Goal: Task Accomplishment & Management: Manage account settings

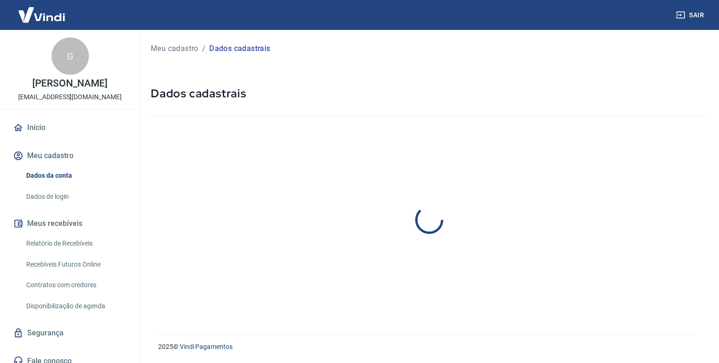
select select "PR"
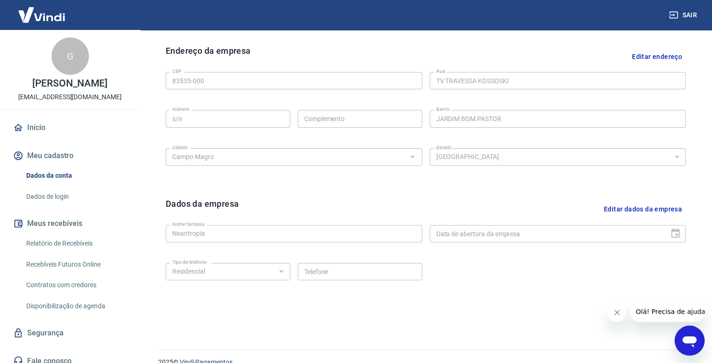
scroll to position [311, 0]
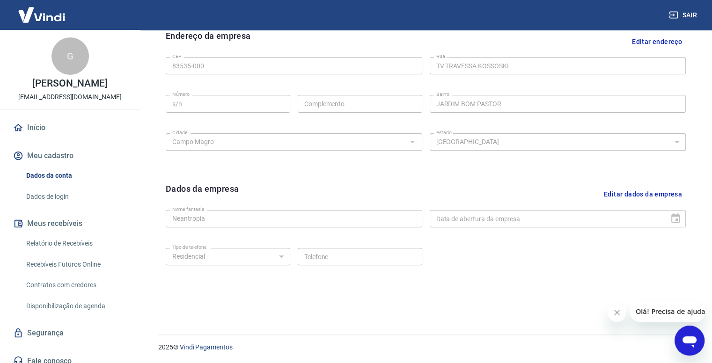
click at [45, 199] on link "Dados de login" at bounding box center [75, 196] width 106 height 19
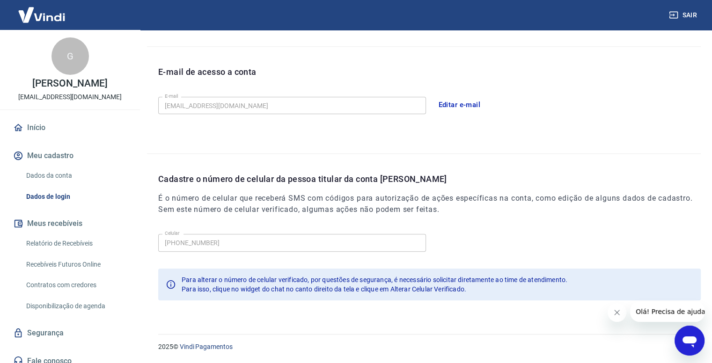
scroll to position [235, 0]
click at [156, 236] on div "Cadastre o número de celular da pessoa titular da conta [PERSON_NAME] É o númer…" at bounding box center [424, 233] width 554 height 157
click at [156, 246] on div "Cadastre o número de celular da pessoa titular da conta [PERSON_NAME] É o númer…" at bounding box center [424, 232] width 554 height 157
click at [155, 248] on div "Cadastre o número de celular da pessoa titular da conta [PERSON_NAME] É o númer…" at bounding box center [424, 232] width 554 height 157
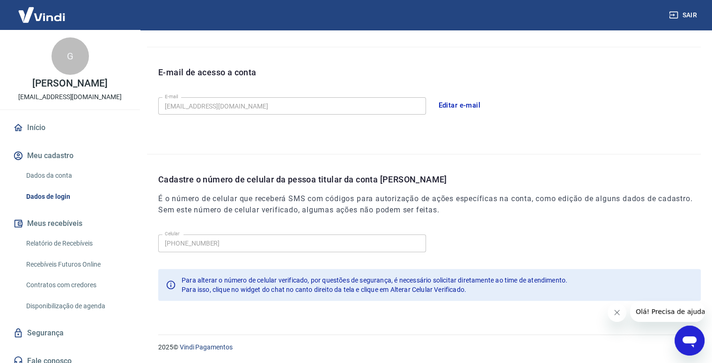
click at [154, 242] on div "Cadastre o número de celular da pessoa titular da conta [PERSON_NAME] É o númer…" at bounding box center [424, 232] width 554 height 157
click at [215, 231] on div "Celular [PHONE_NUMBER] Celular" at bounding box center [429, 242] width 543 height 23
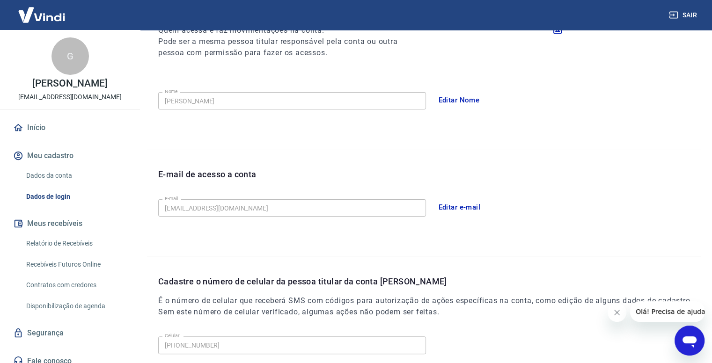
scroll to position [189, 0]
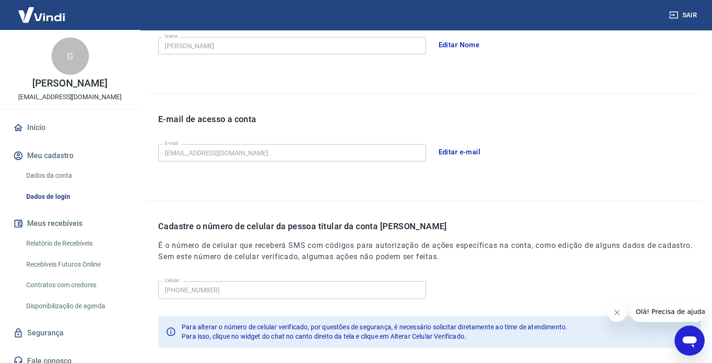
click at [451, 152] on button "Editar e-mail" at bounding box center [459, 152] width 52 height 20
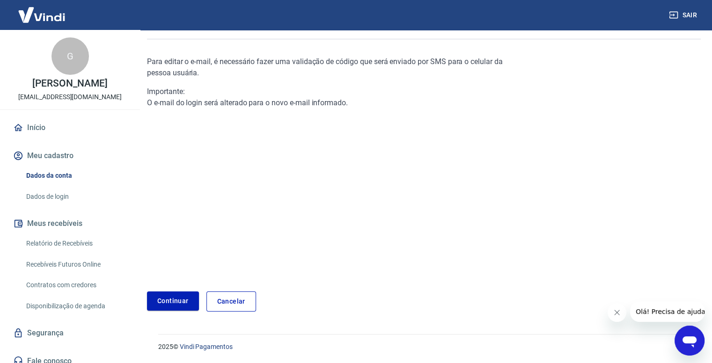
scroll to position [77, 0]
click at [242, 299] on link "Cancelar" at bounding box center [231, 302] width 50 height 20
